Goal: Check status: Check status

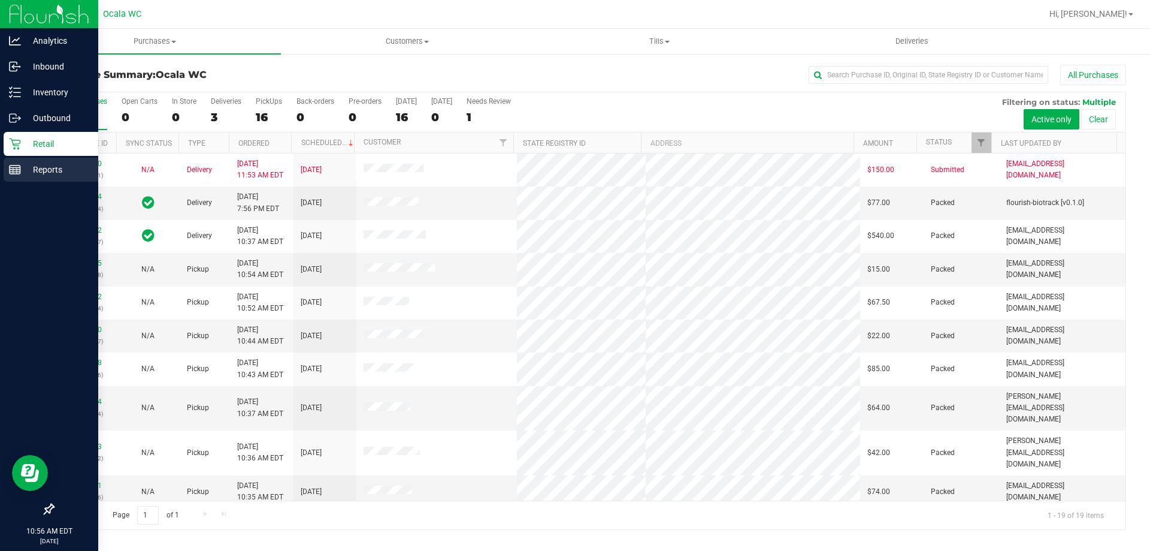
click at [41, 178] on div "Reports" at bounding box center [51, 170] width 95 height 24
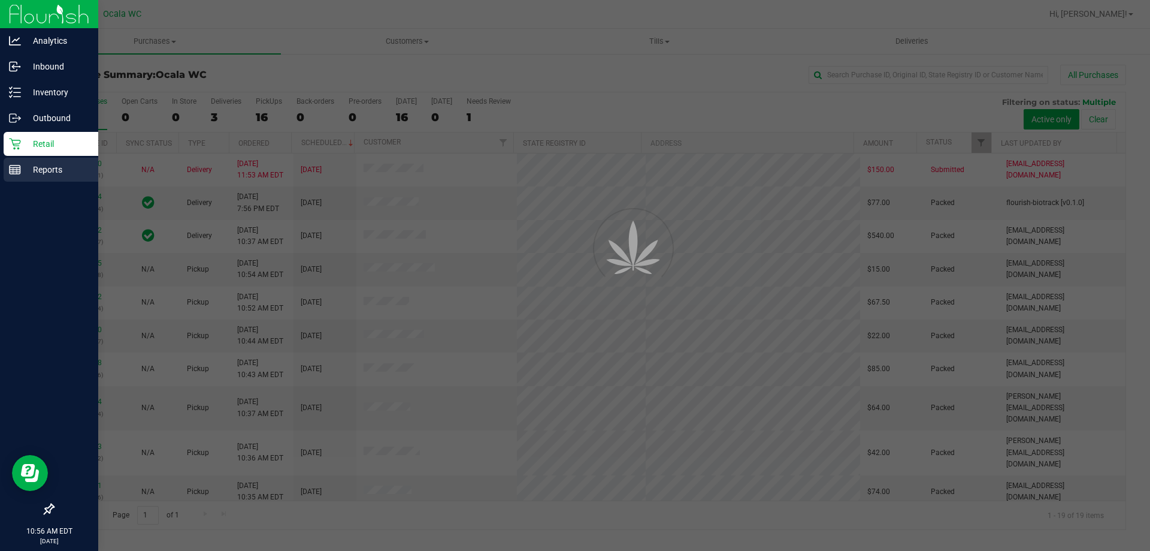
click at [41, 164] on p "Reports" at bounding box center [57, 169] width 72 height 14
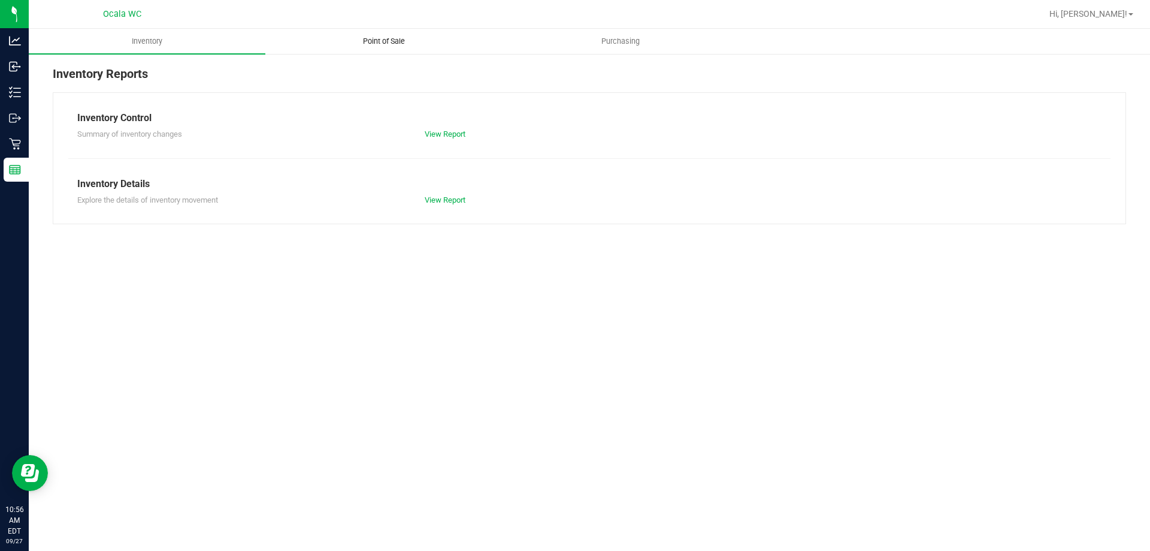
click at [373, 33] on uib-tab-heading "Point of Sale" at bounding box center [383, 41] width 235 height 24
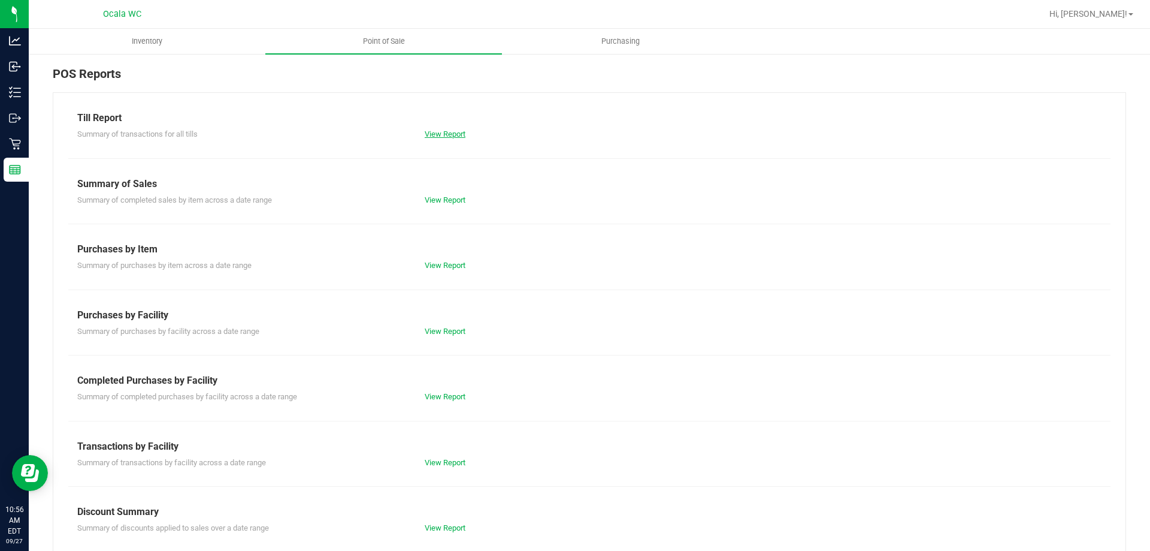
click at [431, 131] on link "View Report" at bounding box center [445, 133] width 41 height 9
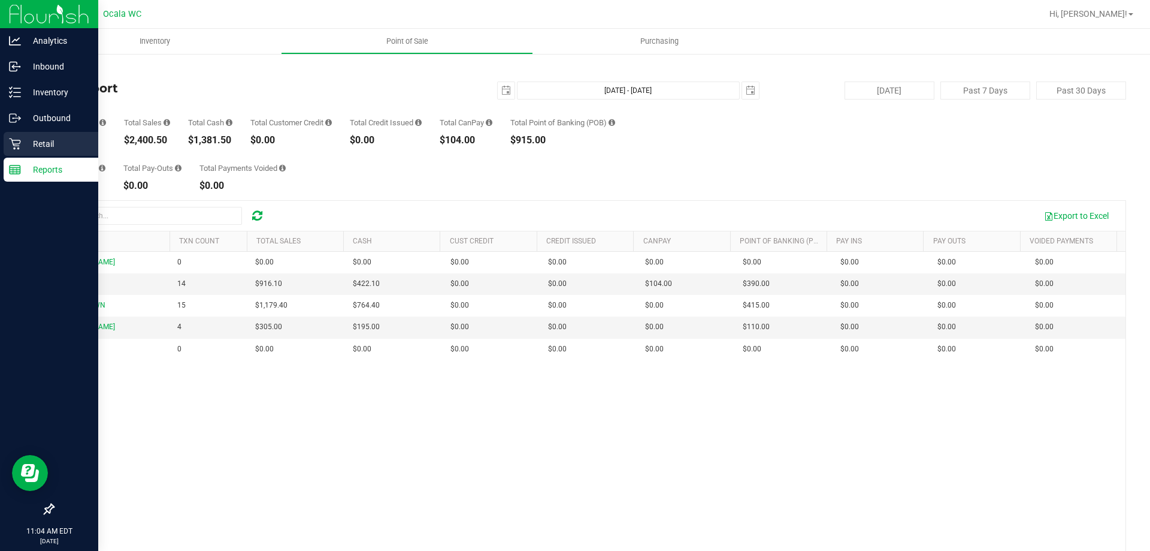
click at [15, 142] on icon at bounding box center [15, 144] width 12 height 12
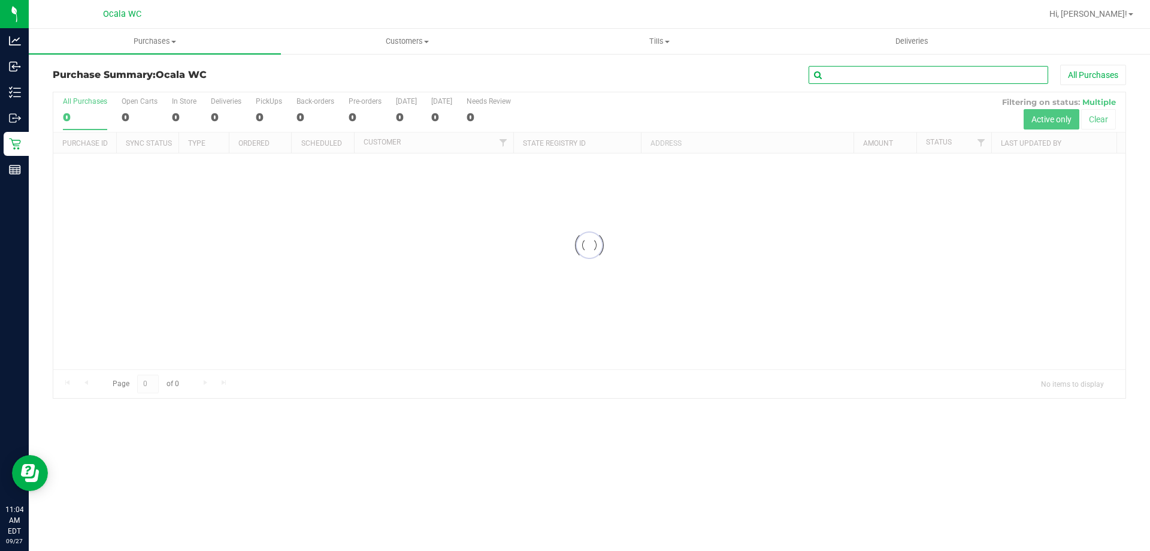
click at [886, 81] on input "text" at bounding box center [929, 75] width 240 height 18
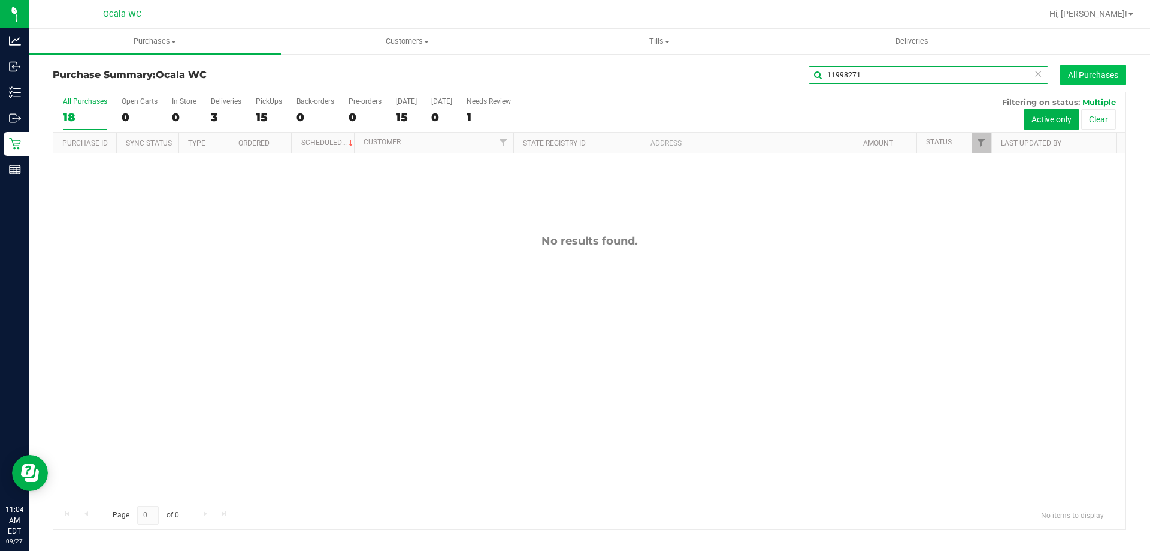
type input "11998271"
click at [1104, 78] on button "All Purchases" at bounding box center [1094, 75] width 66 height 20
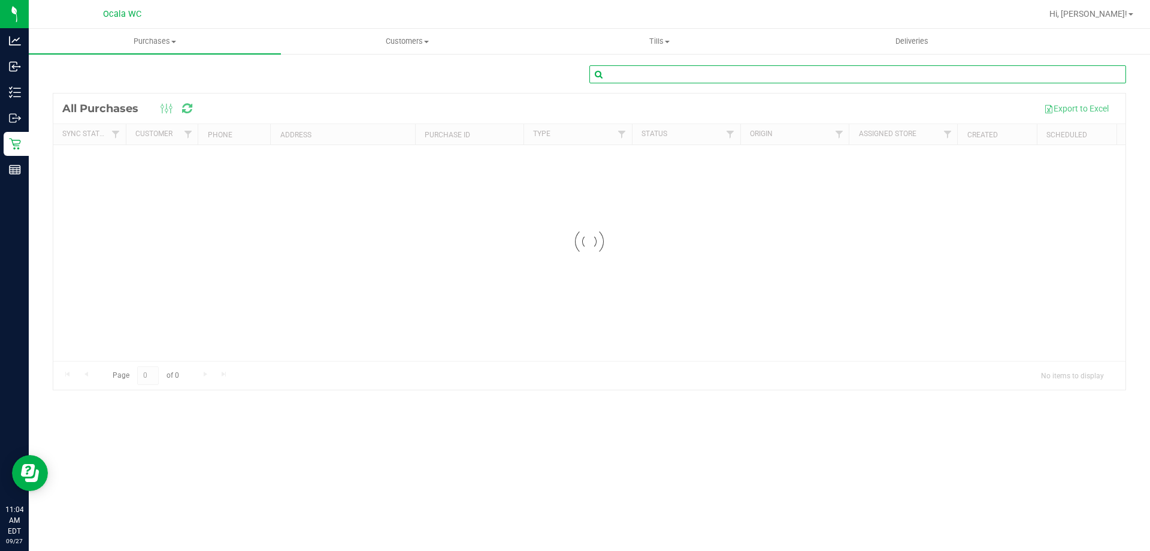
click at [750, 68] on input "text" at bounding box center [858, 74] width 537 height 18
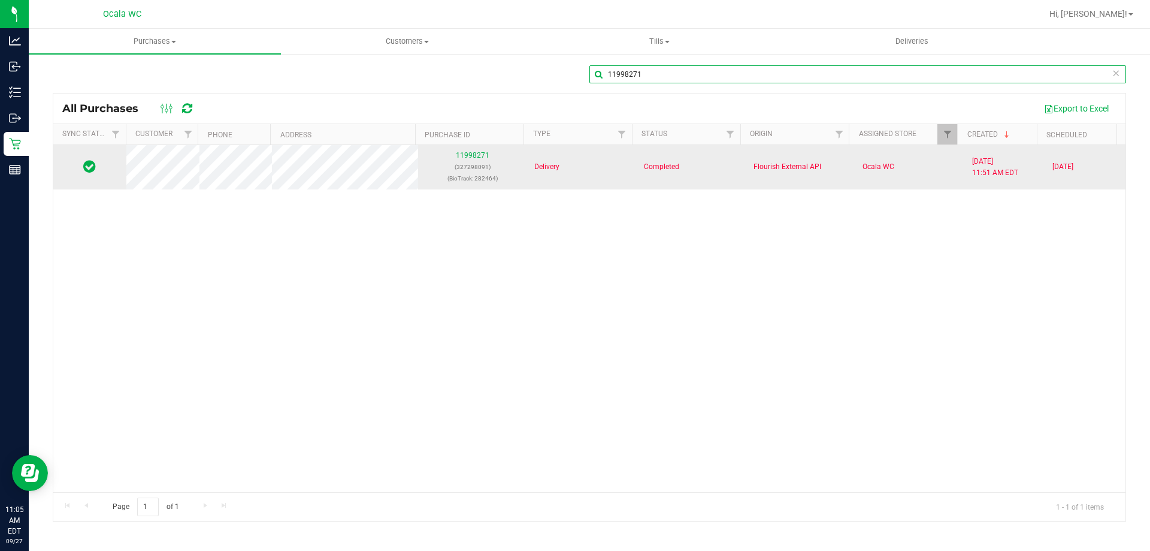
type input "11998271"
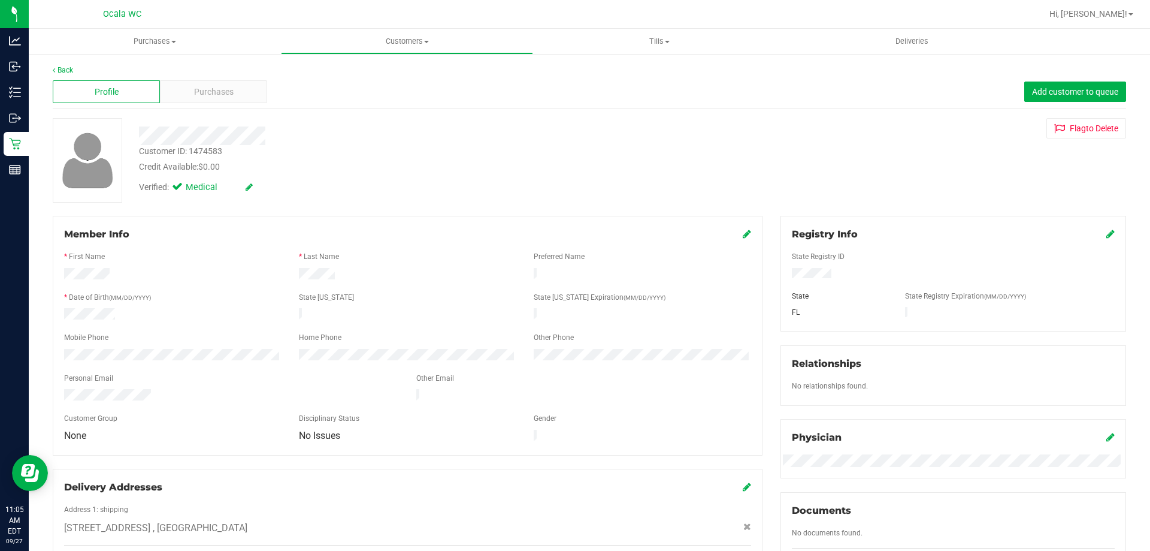
drag, startPoint x: 826, startPoint y: 274, endPoint x: 784, endPoint y: 276, distance: 42.6
click at [784, 276] on div at bounding box center [953, 274] width 341 height 13
click at [238, 98] on div "Purchases" at bounding box center [213, 91] width 107 height 23
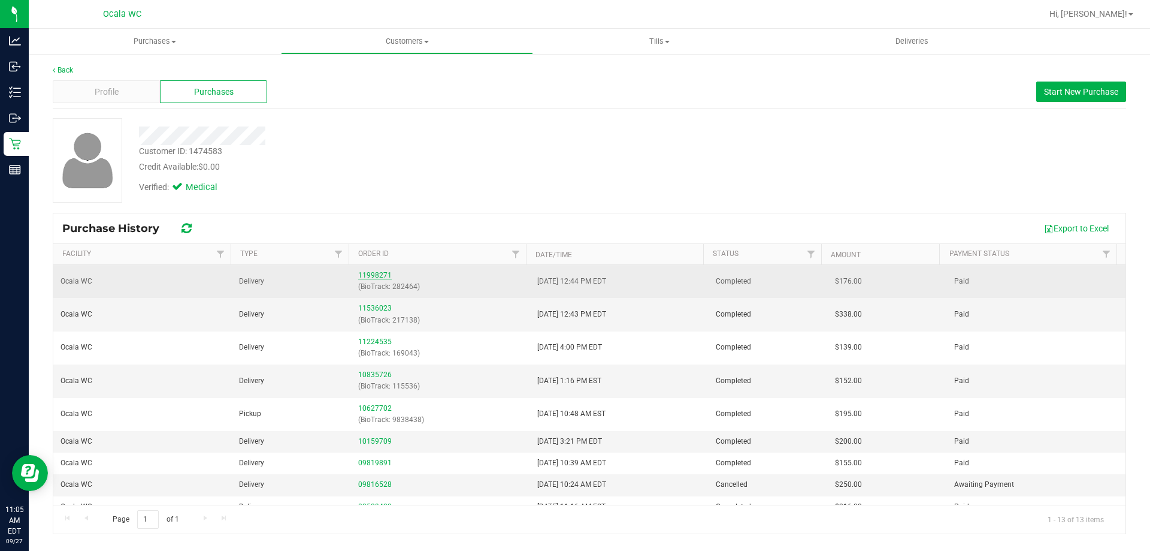
click at [372, 276] on link "11998271" at bounding box center [375, 275] width 34 height 8
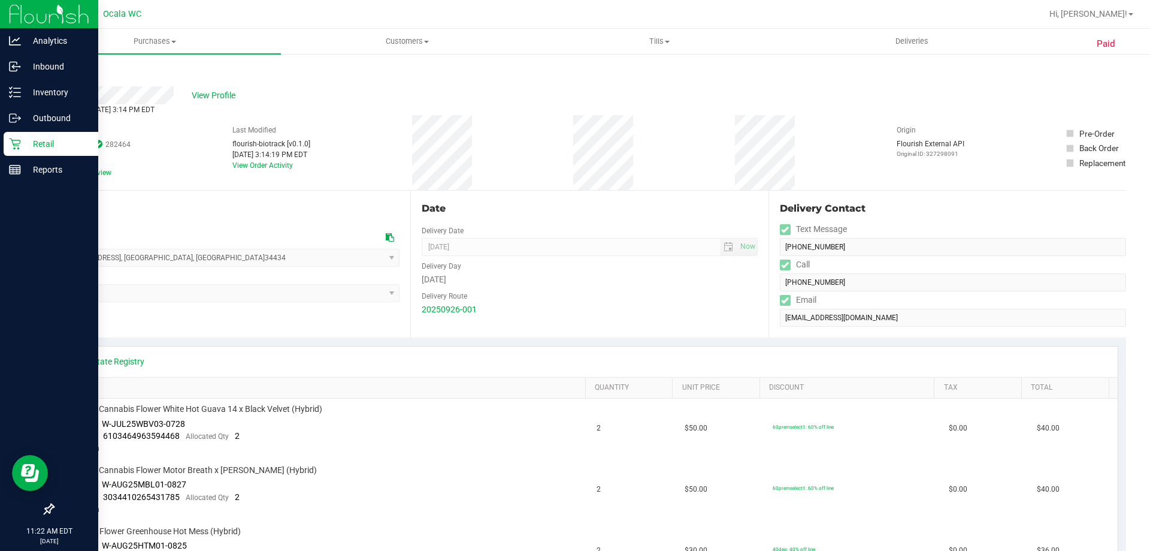
click at [16, 143] on icon at bounding box center [15, 144] width 12 height 12
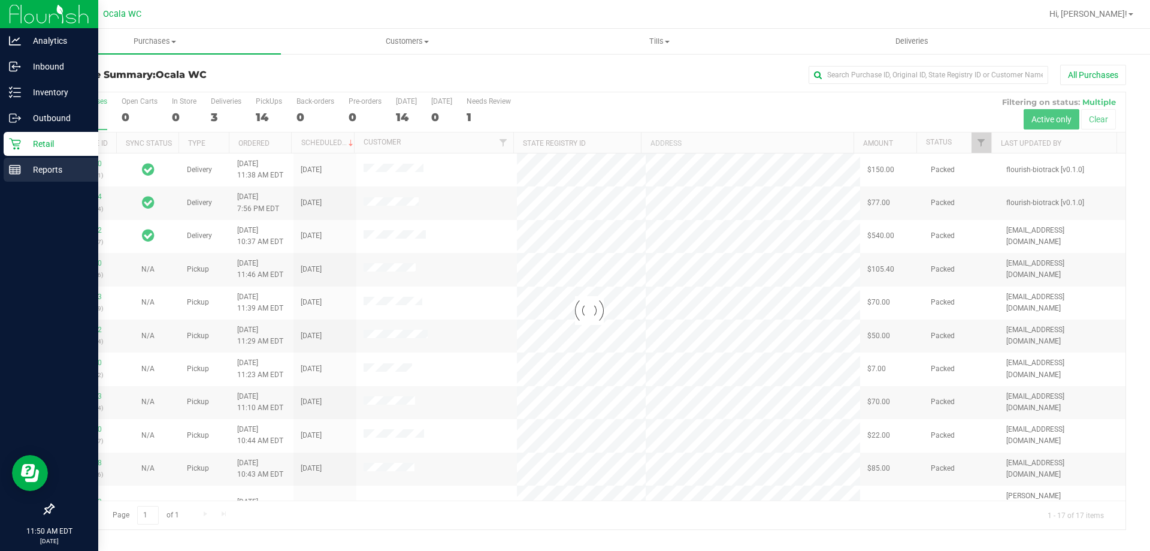
click at [26, 164] on p "Reports" at bounding box center [57, 169] width 72 height 14
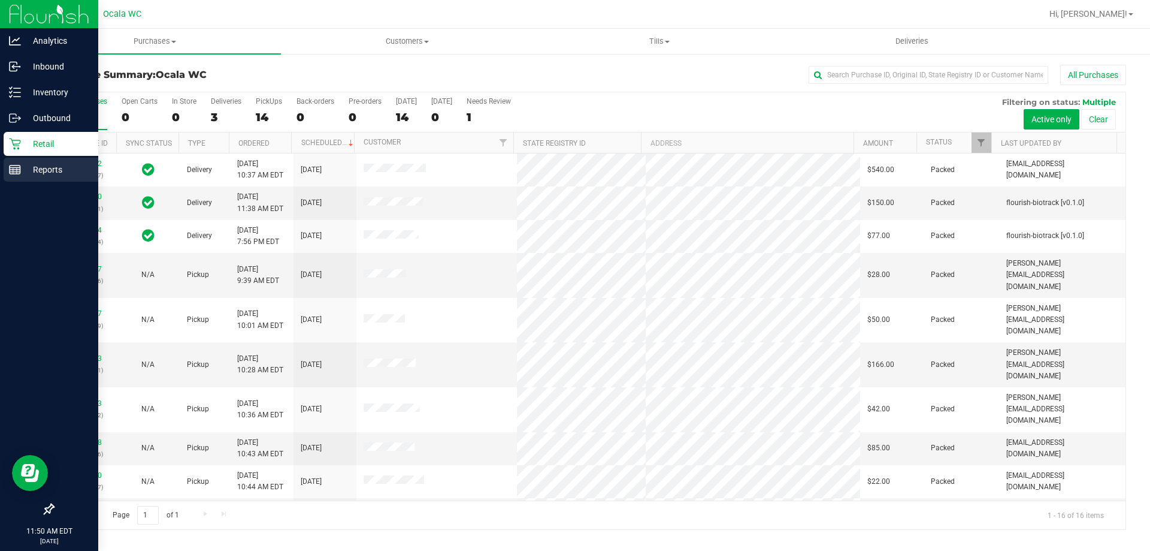
click at [17, 176] on div "Reports" at bounding box center [51, 170] width 95 height 24
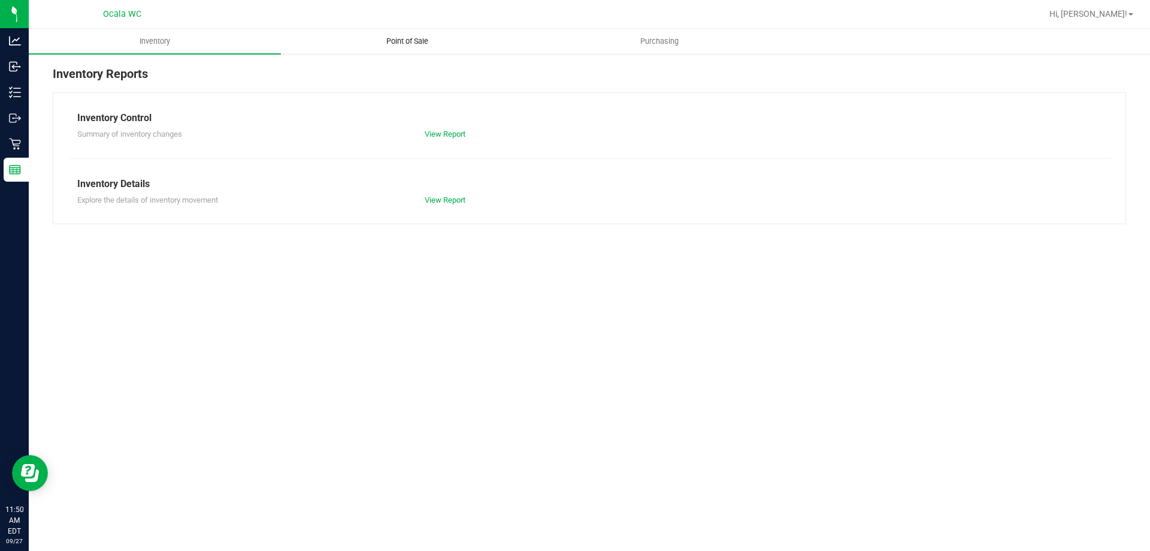
click at [410, 43] on span "Point of Sale" at bounding box center [407, 41] width 74 height 11
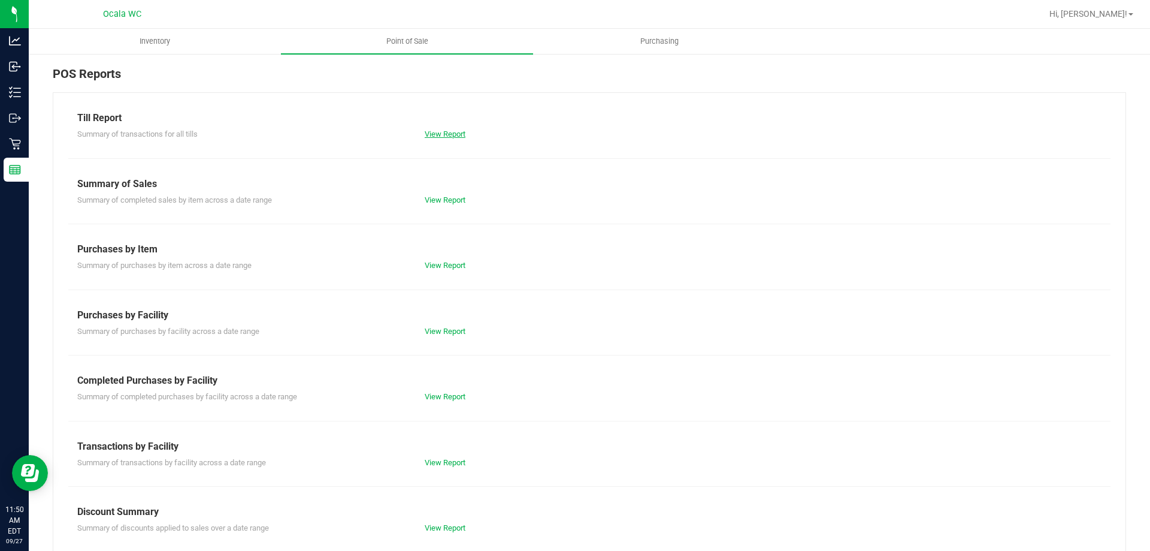
click at [449, 131] on link "View Report" at bounding box center [445, 133] width 41 height 9
